Goal: Find specific page/section: Find specific page/section

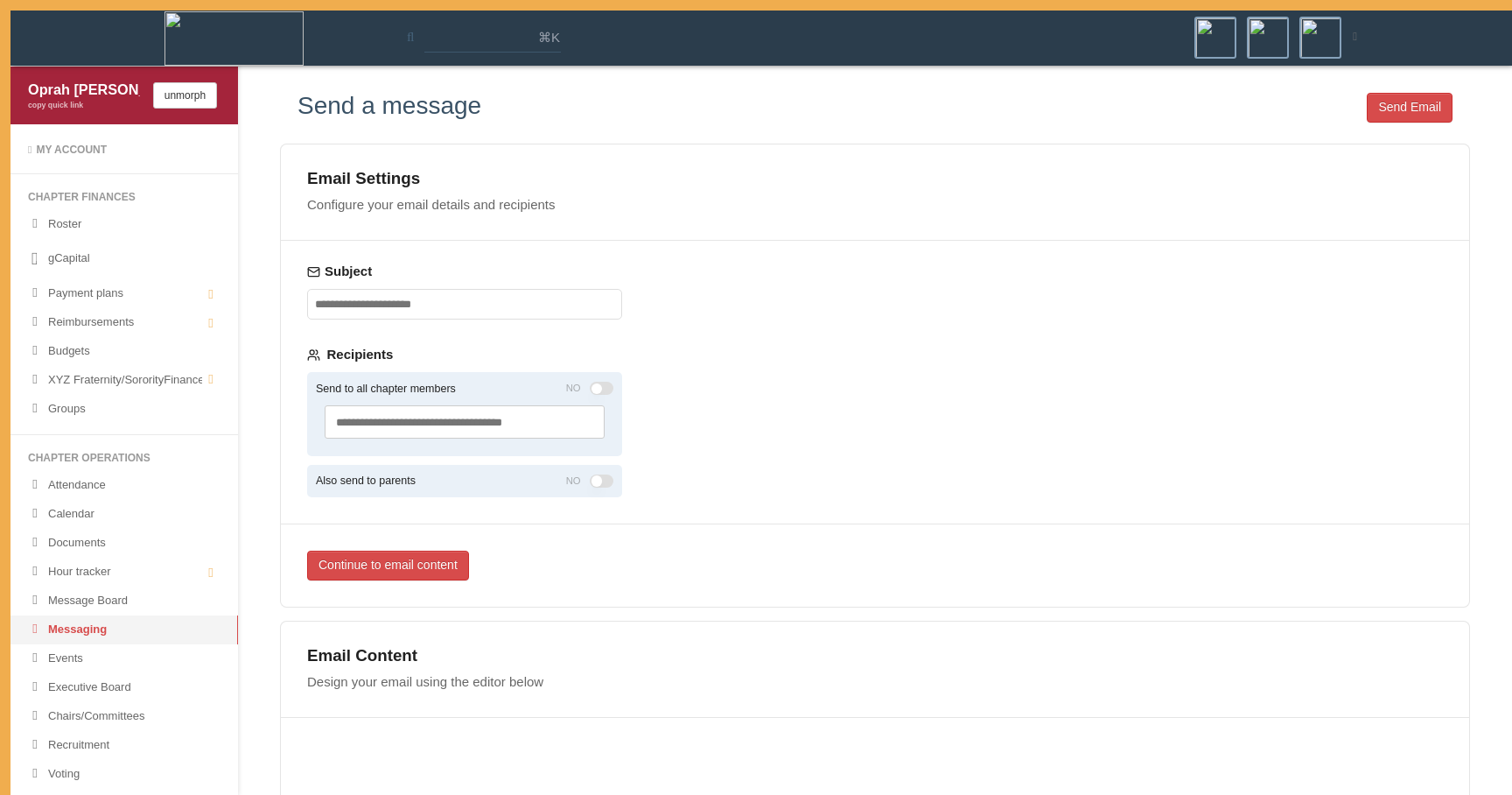
click at [1183, 615] on div "Email Settings Configure your email details and recipients Subject Recipients S…" at bounding box center [875, 693] width 1190 height 1099
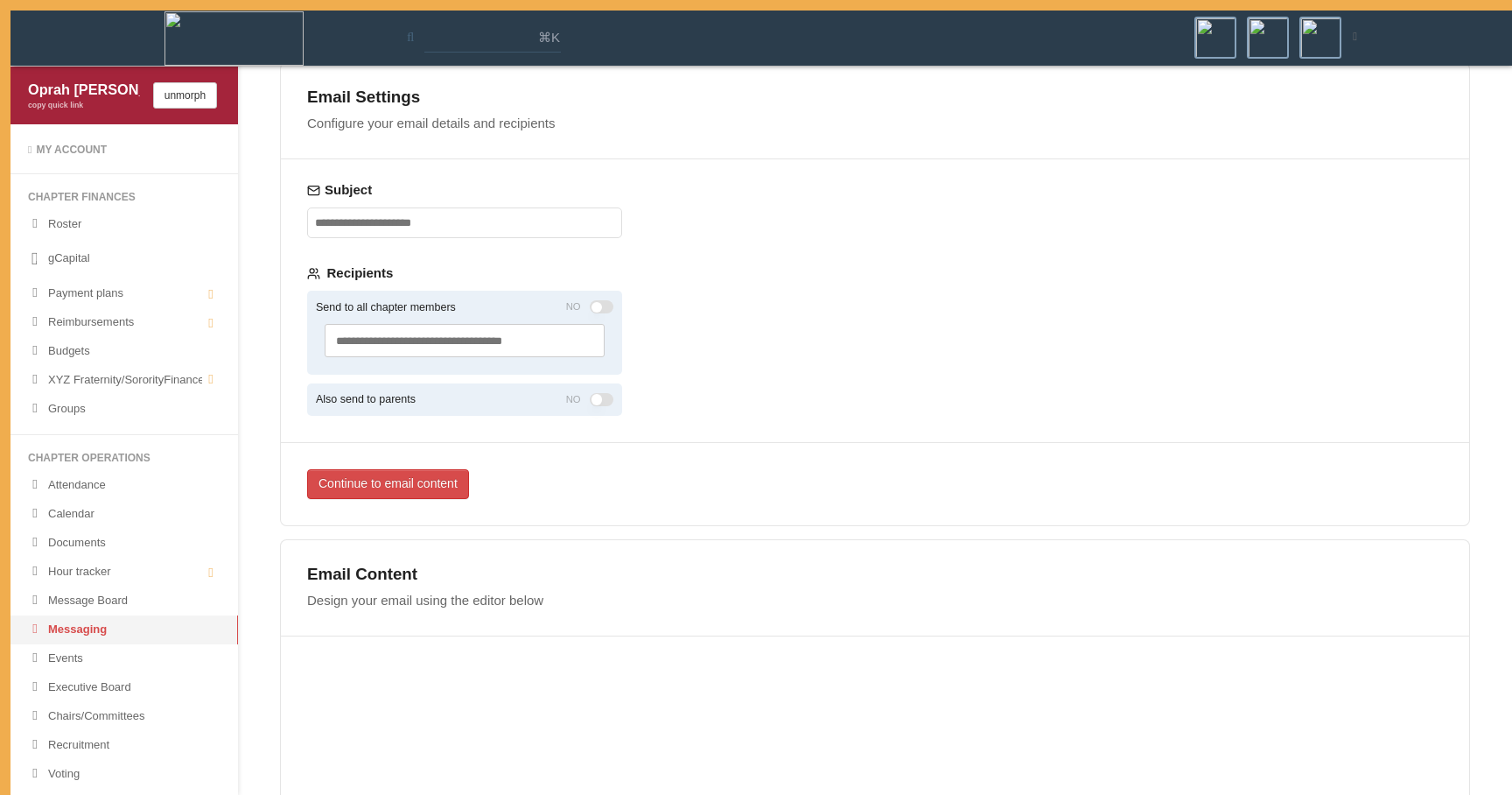
scroll to position [94, 0]
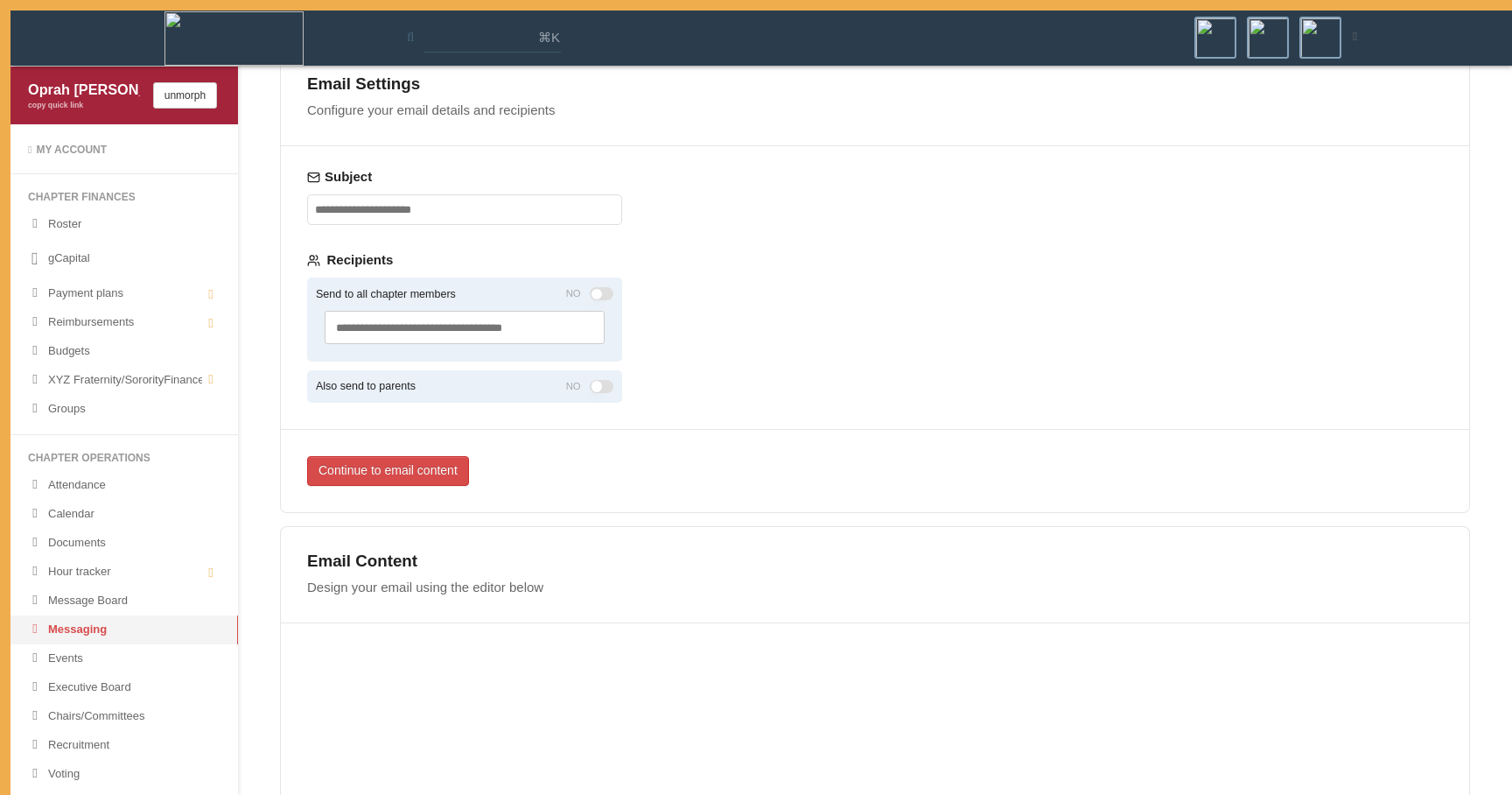
click at [726, 419] on div "Email Settings Configure your email details and recipients Subject Recipients S…" at bounding box center [875, 281] width 1190 height 463
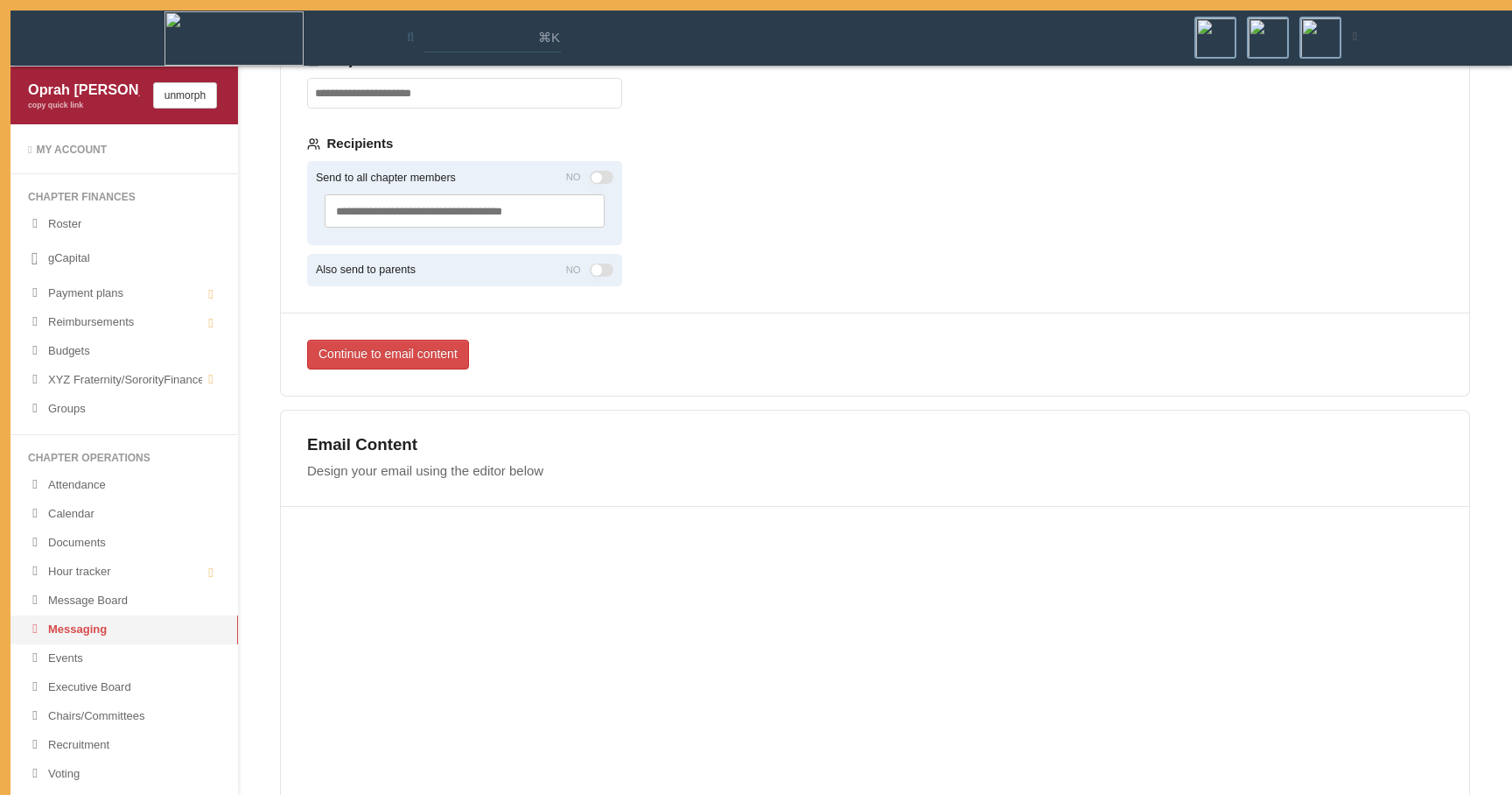
scroll to position [0, 0]
